Goal: Obtain resource: Obtain resource

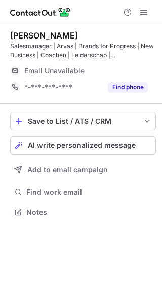
scroll to position [199, 162]
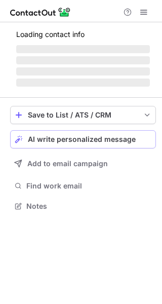
drag, startPoint x: 142, startPoint y: 133, endPoint x: 140, endPoint y: -2, distance: 134.7
click at [140, 0] on html "Loading contact info ‌ ‌ ‌ ‌ Save to List / ATS / CRM List Select Lever Connect…" at bounding box center [81, 152] width 162 height 304
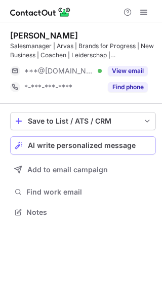
scroll to position [205, 162]
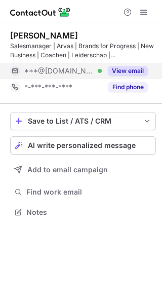
click at [129, 68] on button "View email" at bounding box center [128, 71] width 40 height 10
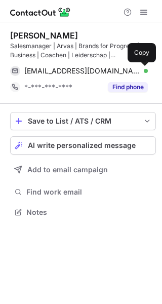
click at [138, 67] on button at bounding box center [143, 71] width 10 height 10
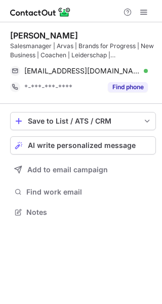
scroll to position [205, 162]
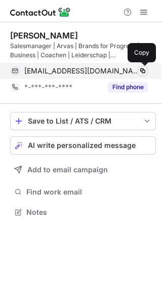
click at [140, 66] on button at bounding box center [143, 71] width 10 height 10
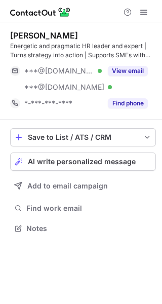
scroll to position [221, 162]
click at [132, 66] on button "View email" at bounding box center [128, 71] width 40 height 10
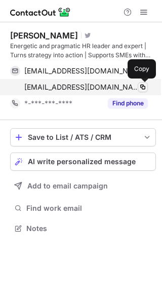
click at [138, 84] on button at bounding box center [143, 87] width 10 height 10
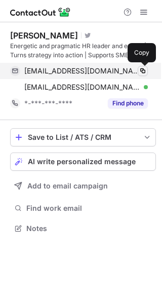
click at [138, 68] on button at bounding box center [143, 71] width 10 height 10
